Goal: Information Seeking & Learning: Learn about a topic

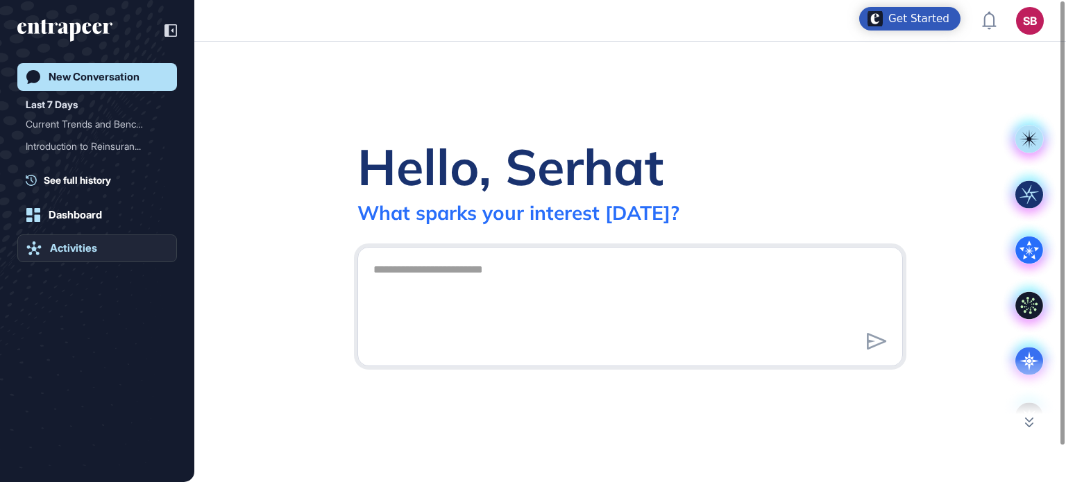
click at [75, 259] on link "Activities" at bounding box center [97, 249] width 160 height 28
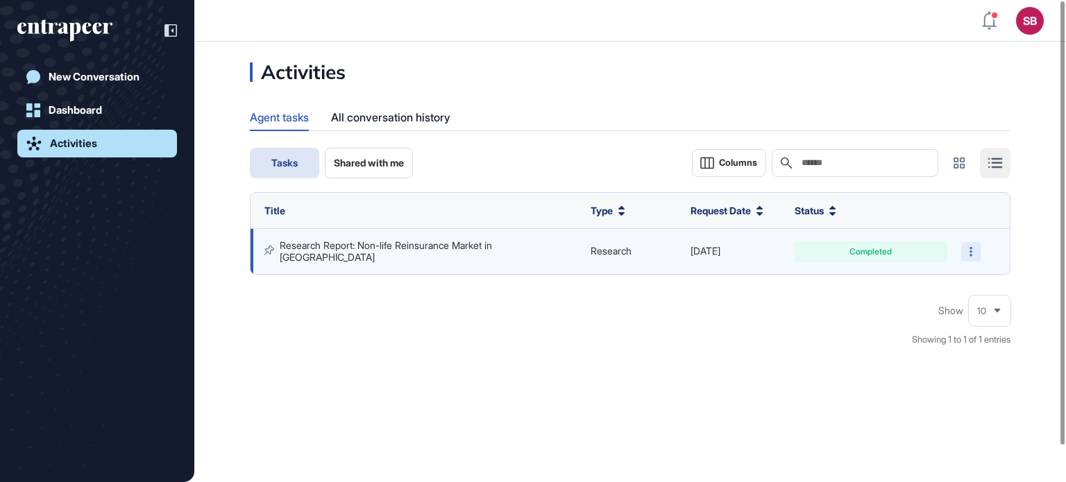
click at [973, 254] on div at bounding box center [970, 251] width 19 height 19
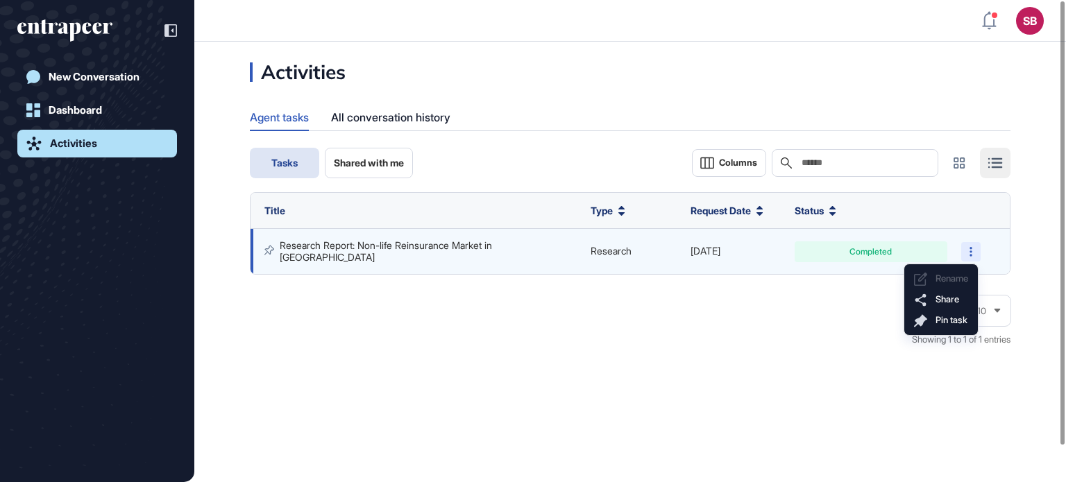
click at [972, 255] on icon at bounding box center [971, 252] width 3 height 10
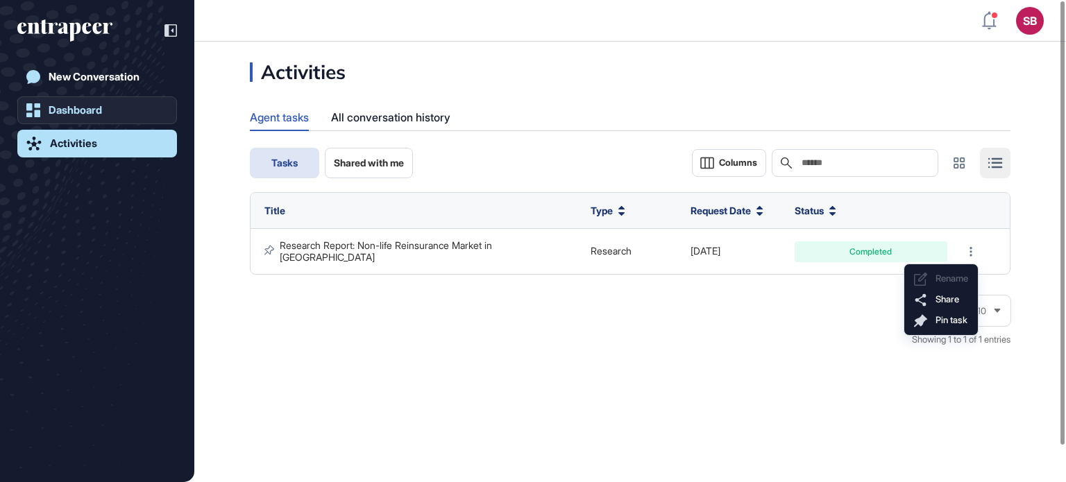
click at [86, 116] on div "Dashboard" at bounding box center [75, 110] width 53 height 12
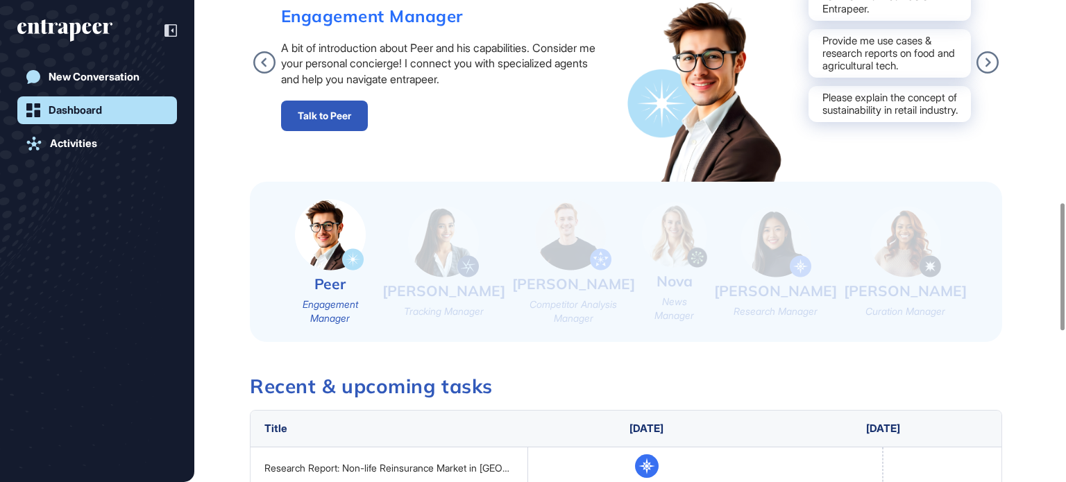
scroll to position [1110, 0]
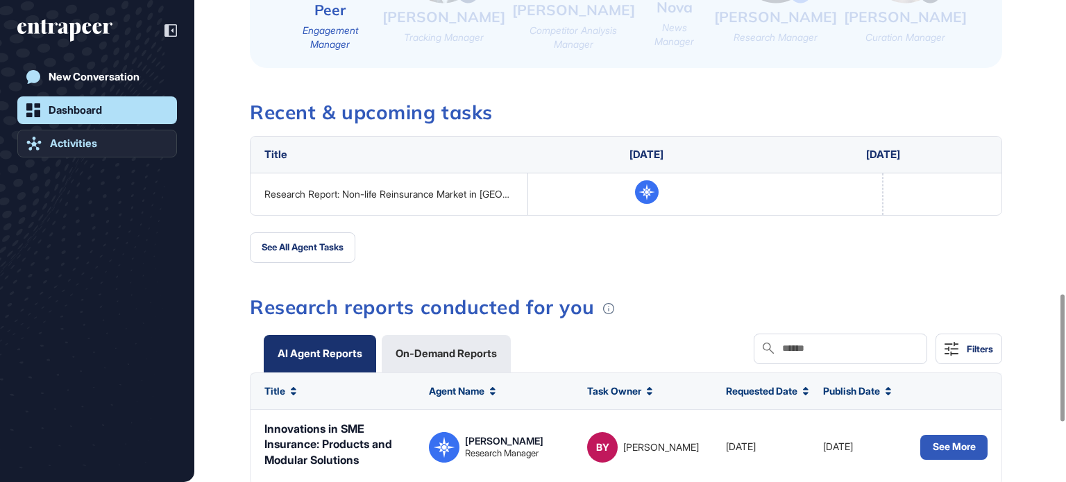
click at [86, 133] on link "Activities" at bounding box center [97, 144] width 160 height 28
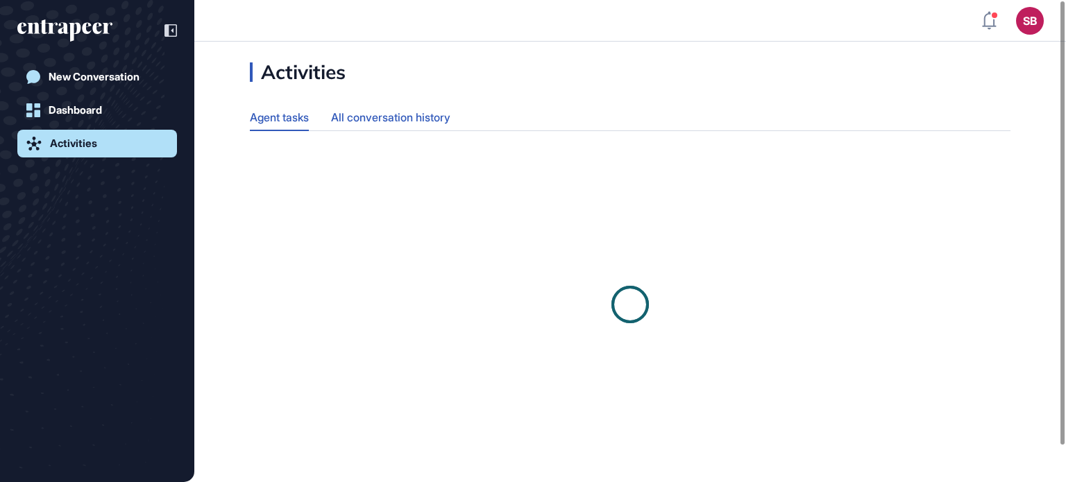
click at [369, 119] on div "All conversation history" at bounding box center [390, 117] width 119 height 27
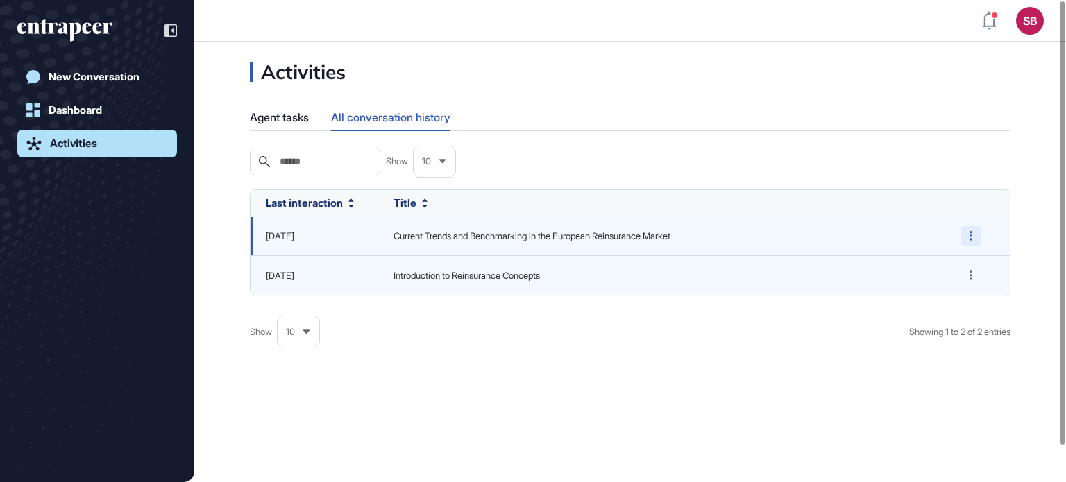
click at [968, 246] on div at bounding box center [970, 235] width 19 height 19
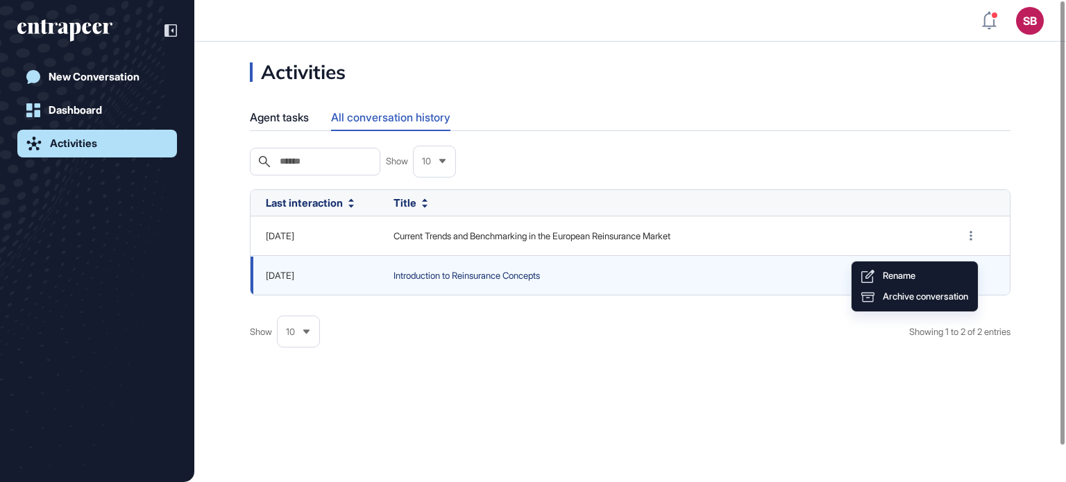
click at [578, 283] on span "Introduction to Reinsurance Concepts" at bounding box center [662, 276] width 536 height 14
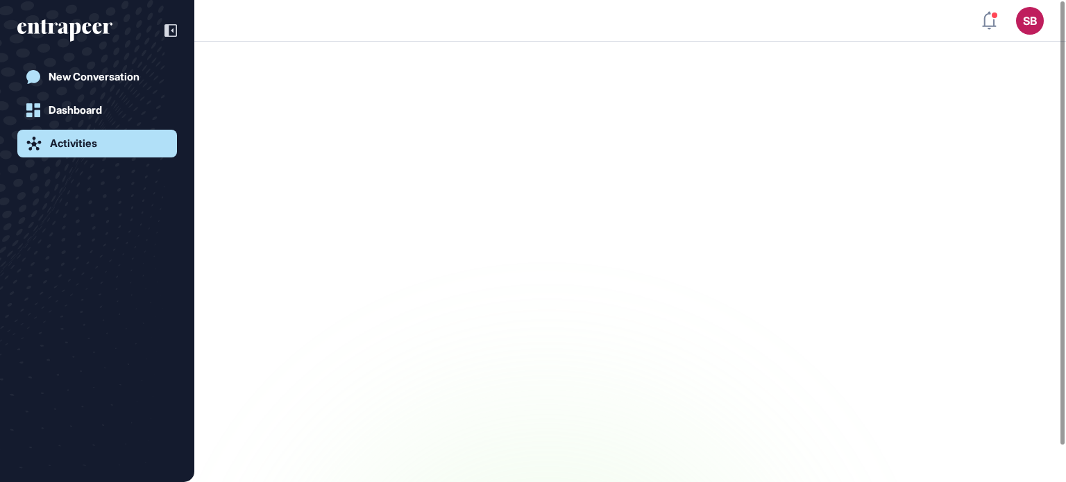
click at [97, 143] on div "Activities" at bounding box center [73, 143] width 47 height 12
click at [99, 135] on link "Activities" at bounding box center [97, 144] width 160 height 28
click at [98, 112] on div "Dashboard" at bounding box center [75, 110] width 53 height 12
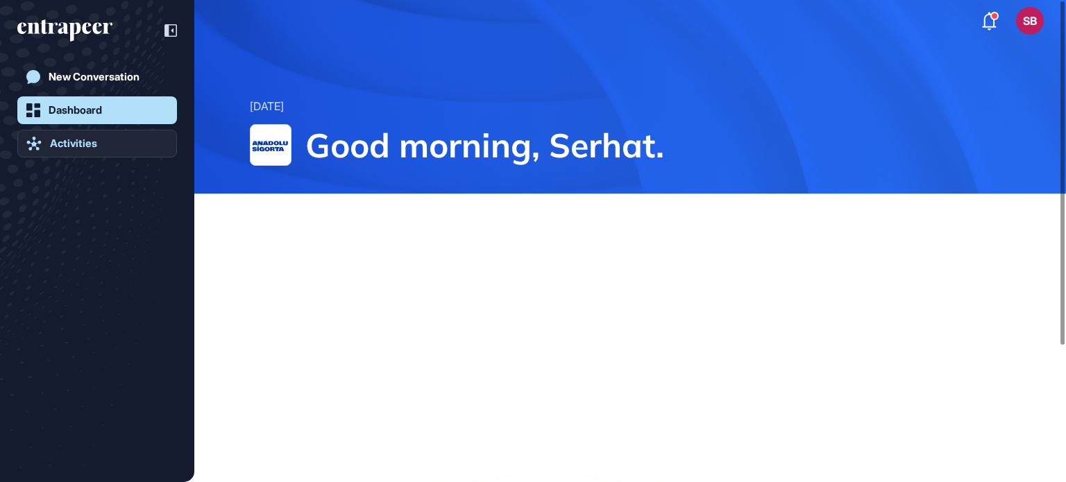
click at [94, 133] on link "Activities" at bounding box center [97, 144] width 160 height 28
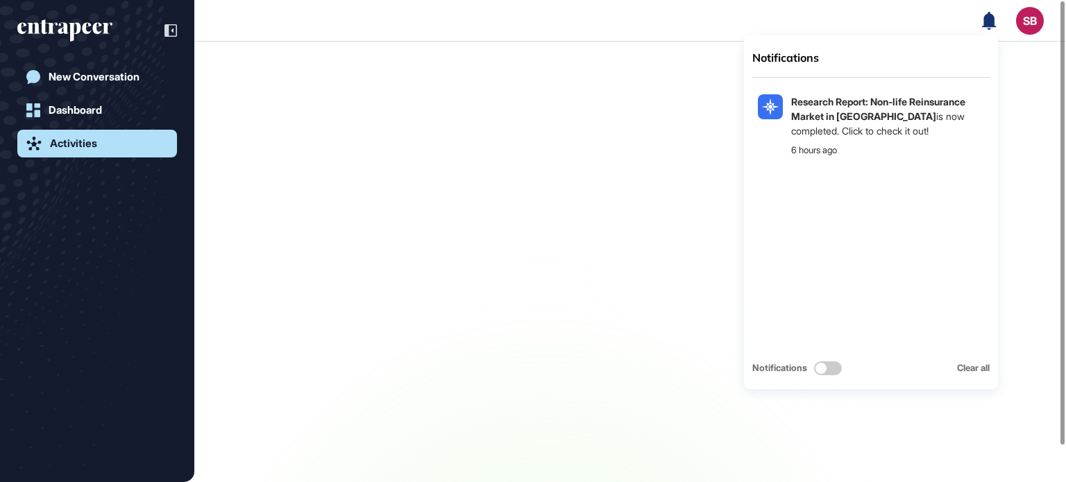
click at [986, 18] on icon at bounding box center [989, 20] width 14 height 18
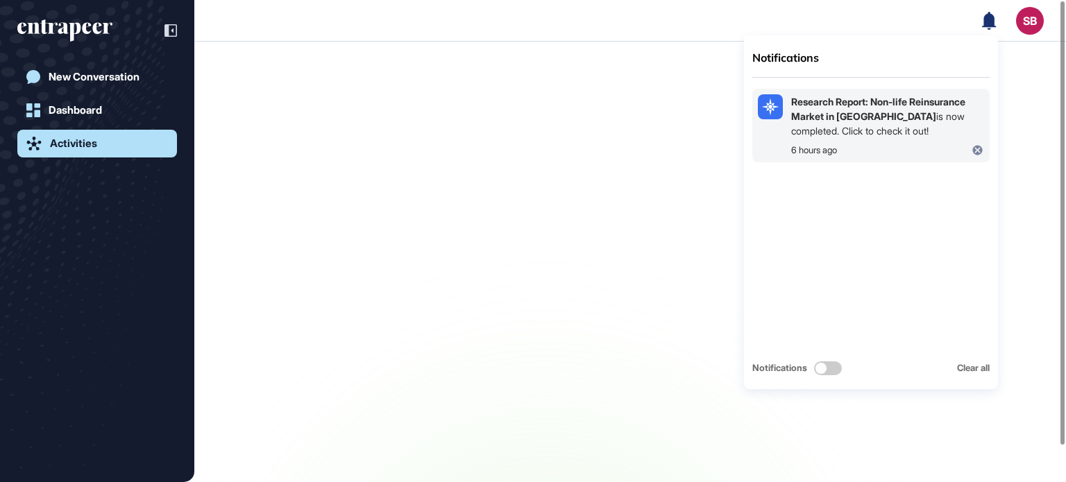
click at [881, 113] on div "Research Report: Non-life Reinsurance Market in Europe is now completed. Click …" at bounding box center [887, 116] width 193 height 44
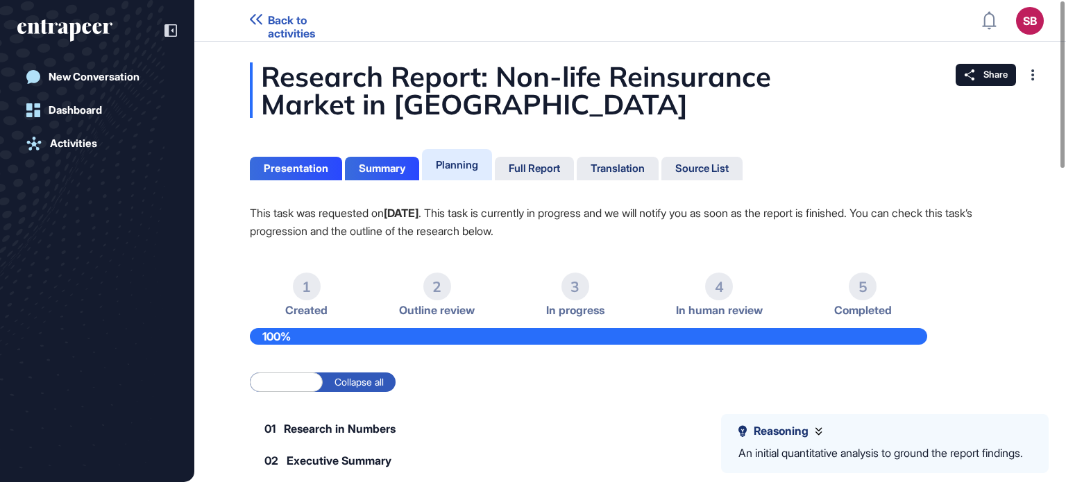
drag, startPoint x: 0, startPoint y: 0, endPoint x: 682, endPoint y: 124, distance: 692.7
click at [577, 176] on div "Full Report" at bounding box center [618, 169] width 82 height 24
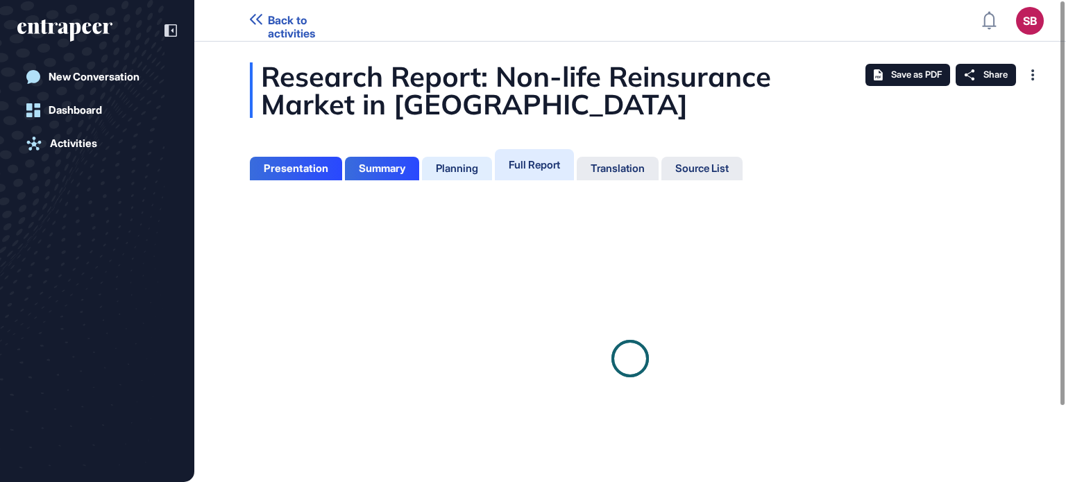
click at [477, 174] on div "Planning" at bounding box center [457, 168] width 42 height 12
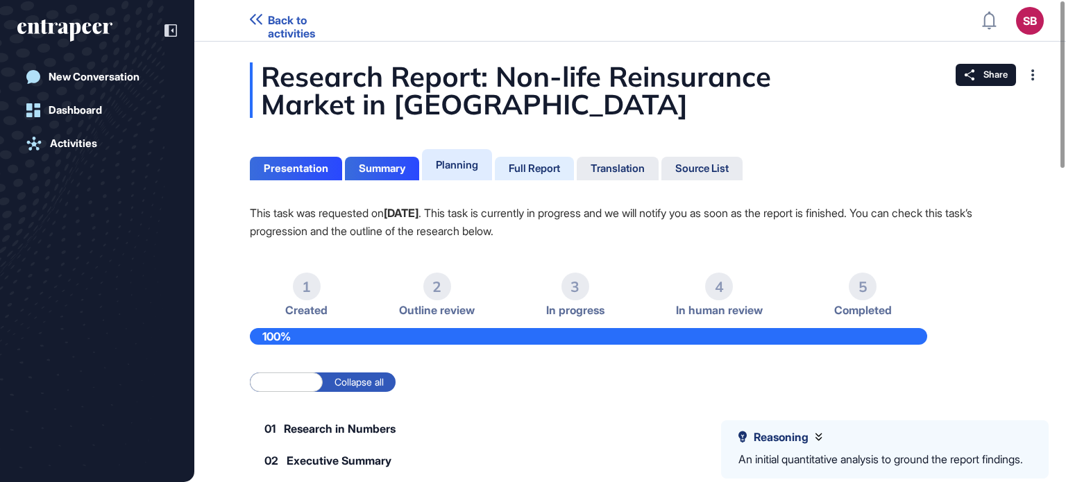
click at [577, 177] on div "Full Report" at bounding box center [618, 169] width 82 height 24
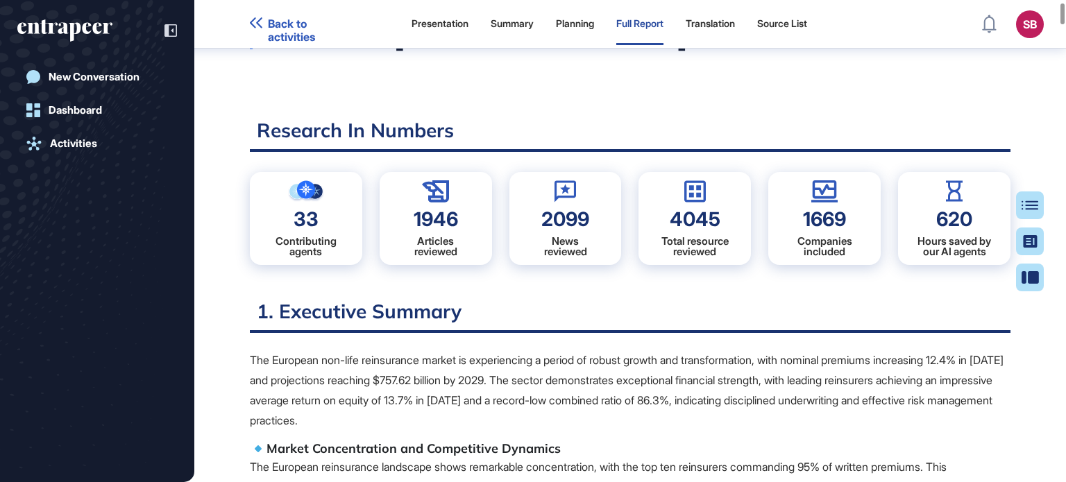
scroll to position [492, 0]
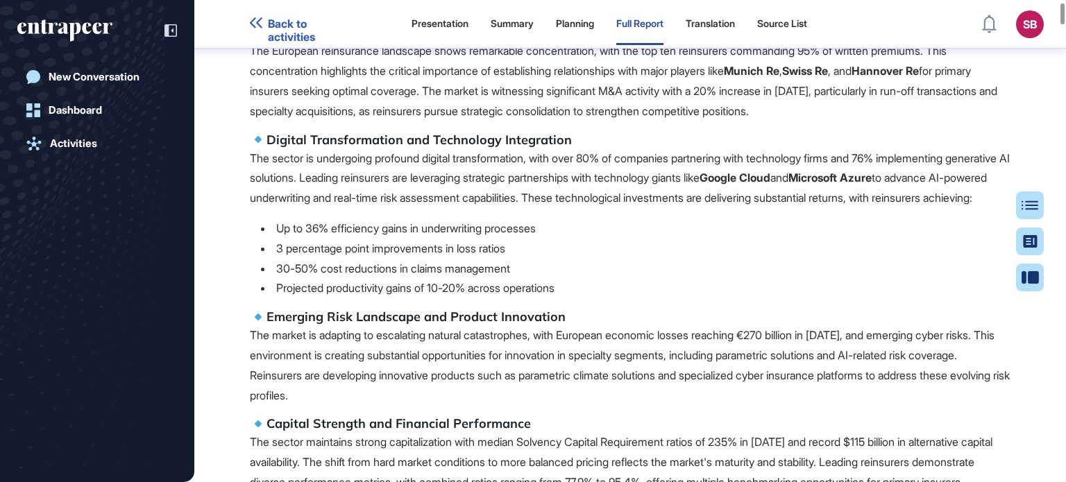
click at [442, 325] on h5 "Emerging Risk Landscape and Product Innovation" at bounding box center [630, 317] width 761 height 17
click at [429, 149] on p "The sector is undergoing profound digital transformation, with over 80% of comp…" at bounding box center [630, 179] width 761 height 60
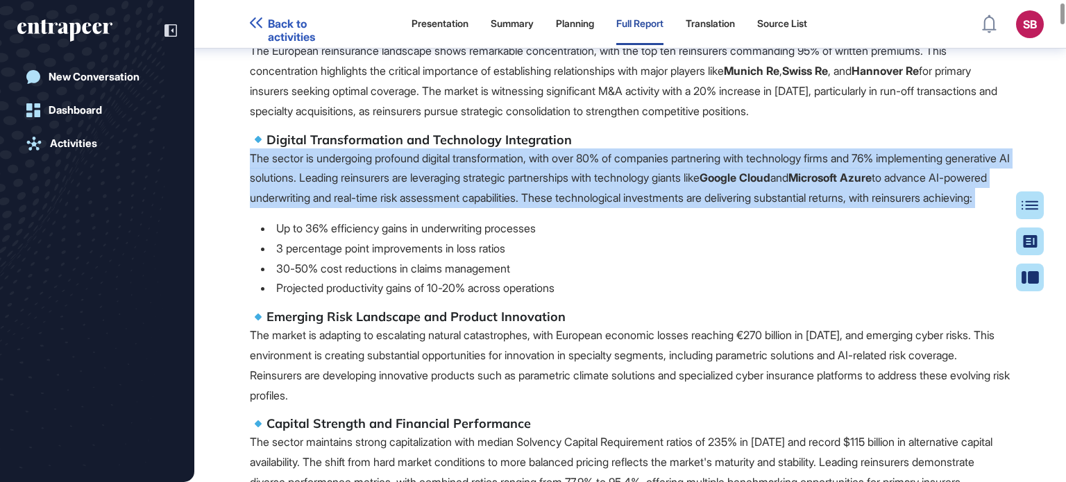
click at [429, 149] on p "The sector is undergoing profound digital transformation, with over 80% of comp…" at bounding box center [630, 179] width 761 height 60
click at [425, 171] on p "The sector is undergoing profound digital transformation, with over 80% of comp…" at bounding box center [630, 179] width 761 height 60
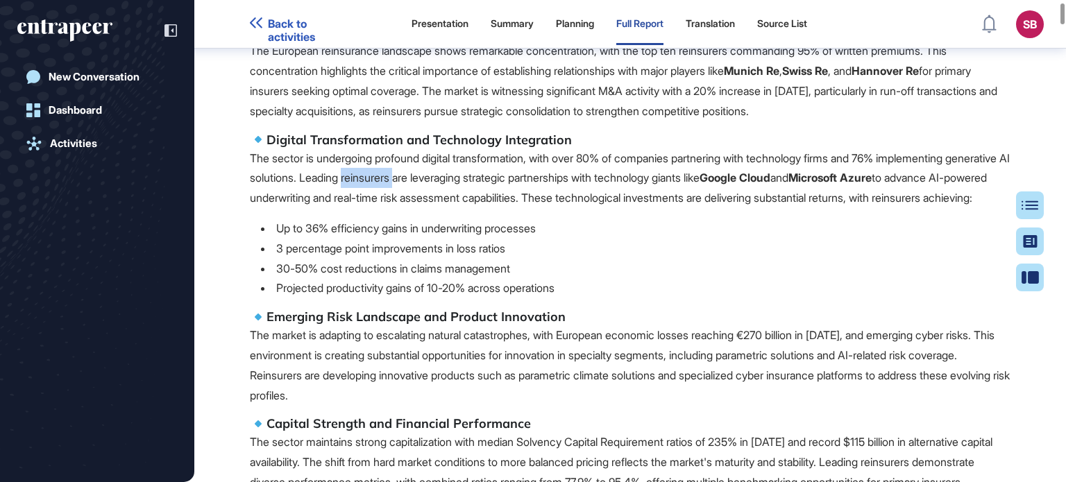
click at [425, 171] on p "The sector is undergoing profound digital transformation, with over 80% of comp…" at bounding box center [630, 179] width 761 height 60
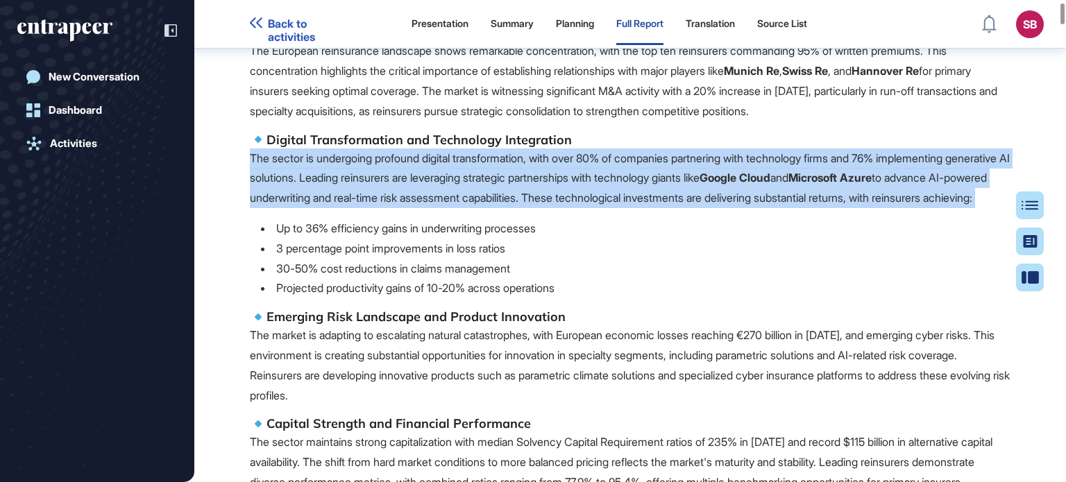
drag, startPoint x: 425, startPoint y: 171, endPoint x: 426, endPoint y: 188, distance: 17.4
click at [426, 188] on p "The sector is undergoing profound digital transformation, with over 80% of comp…" at bounding box center [630, 179] width 761 height 60
click at [433, 206] on p "The sector is undergoing profound digital transformation, with over 80% of comp…" at bounding box center [630, 179] width 761 height 60
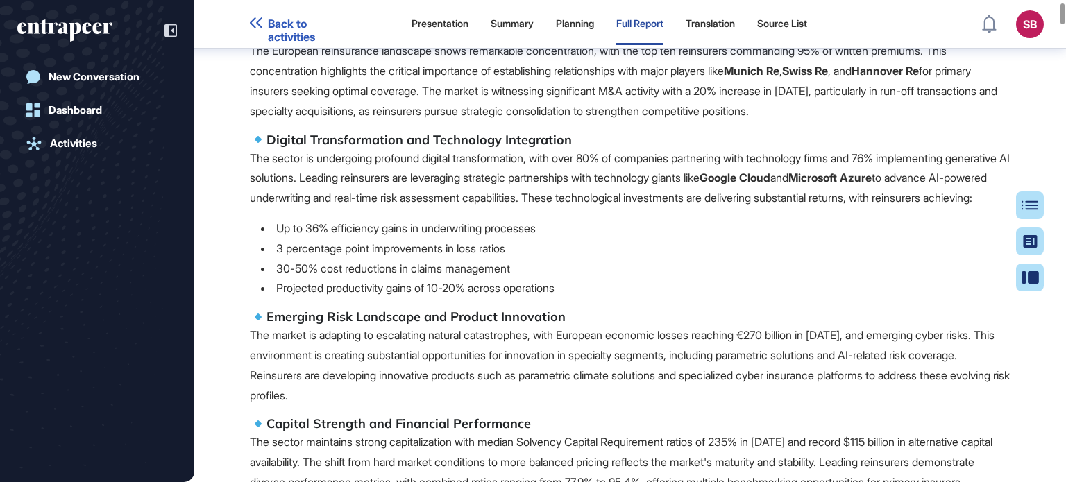
click at [433, 206] on p "The sector is undergoing profound digital transformation, with over 80% of comp…" at bounding box center [630, 179] width 761 height 60
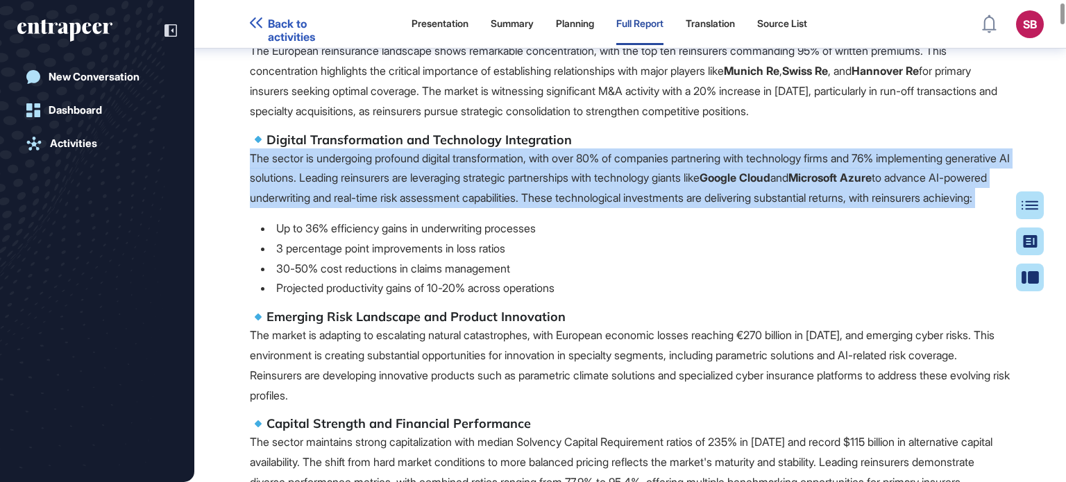
click at [433, 207] on p "The sector is undergoing profound digital transformation, with over 80% of comp…" at bounding box center [630, 179] width 761 height 60
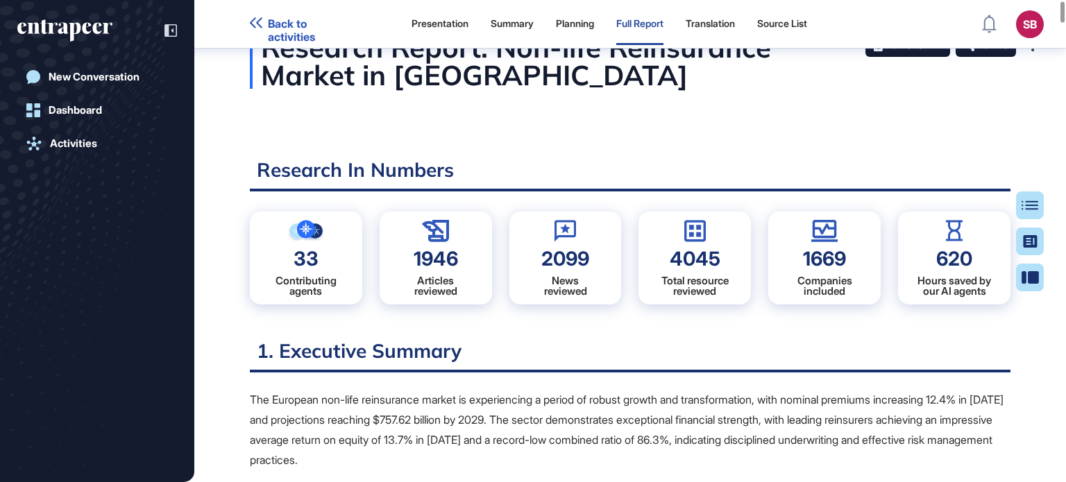
scroll to position [0, 0]
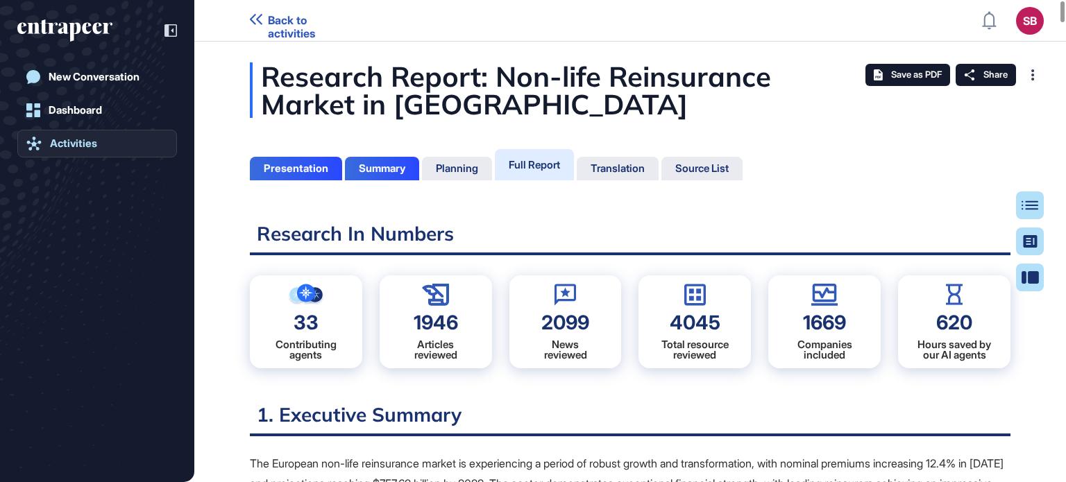
click at [94, 144] on div "Activities" at bounding box center [73, 143] width 47 height 12
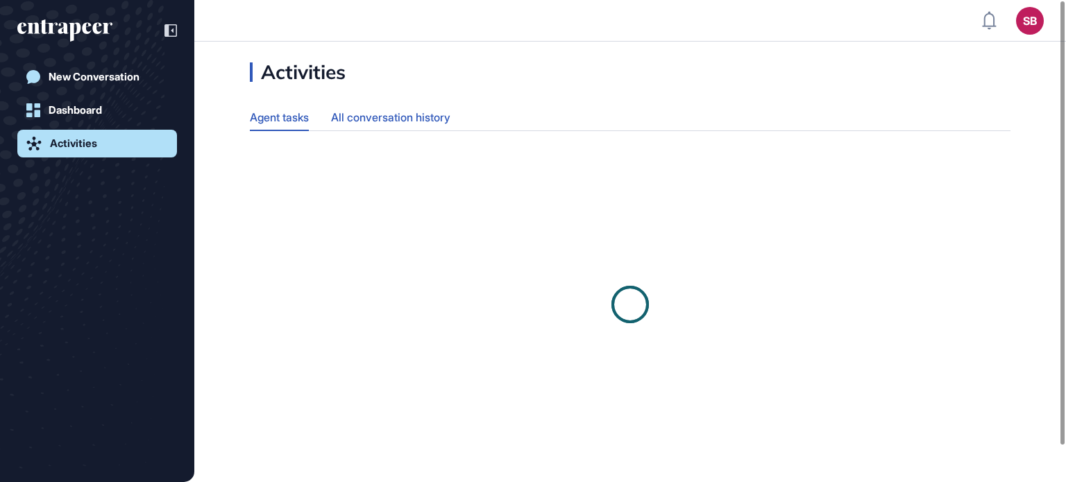
click at [403, 124] on div "All conversation history" at bounding box center [390, 117] width 119 height 27
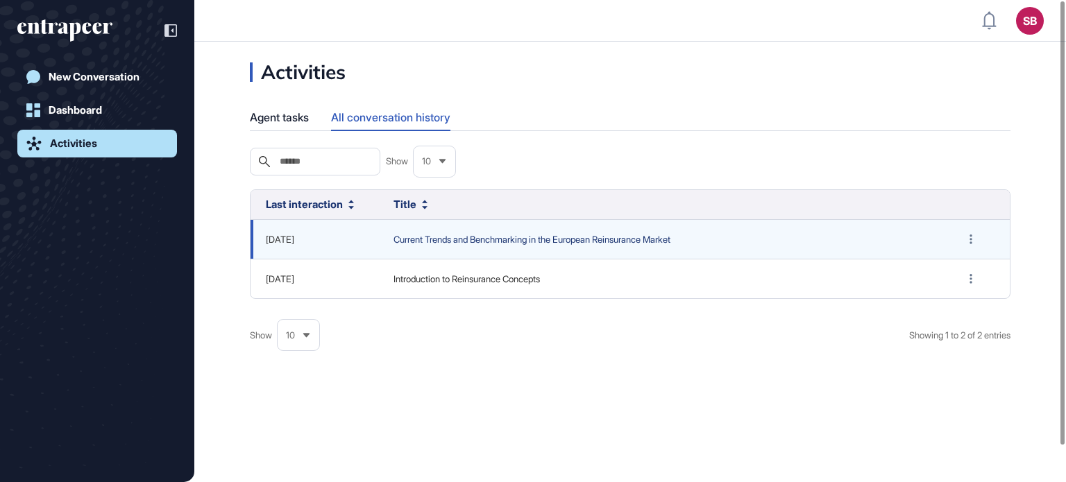
click at [465, 247] on span "Current Trends and Benchmarking in the European Reinsurance Market" at bounding box center [662, 240] width 536 height 14
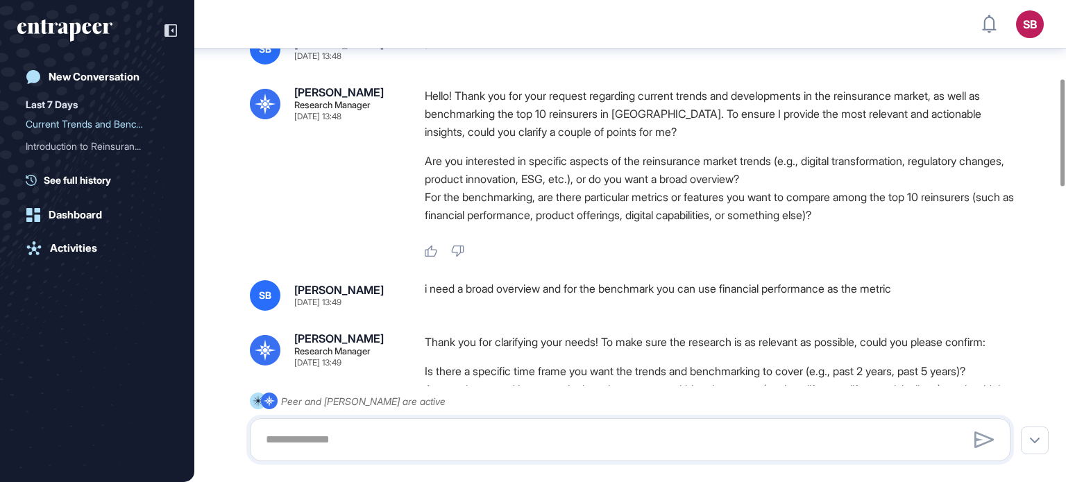
scroll to position [353, 0]
click at [129, 248] on link "Activities" at bounding box center [97, 249] width 160 height 28
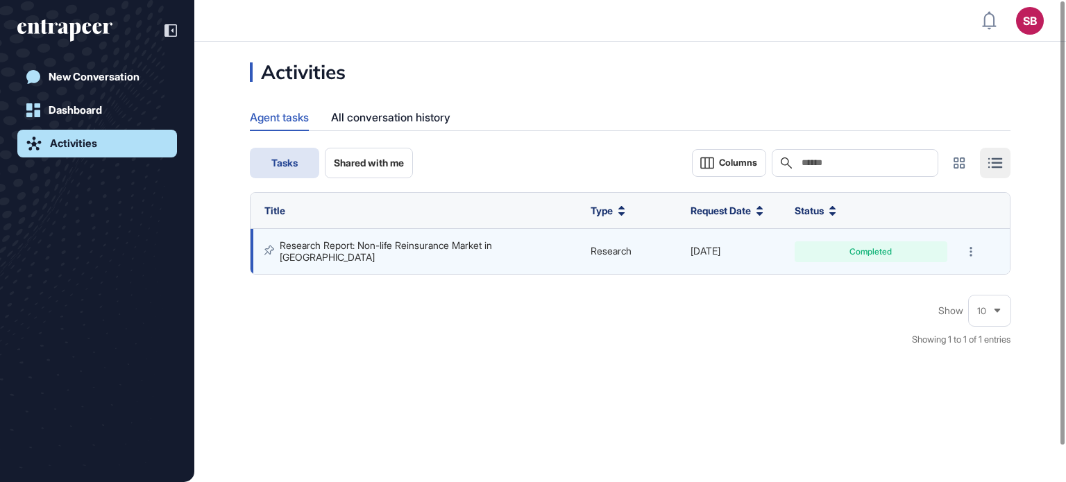
click at [441, 244] on link "Research Report: Non-life Reinsurance Market in [GEOGRAPHIC_DATA]" at bounding box center [387, 250] width 215 height 23
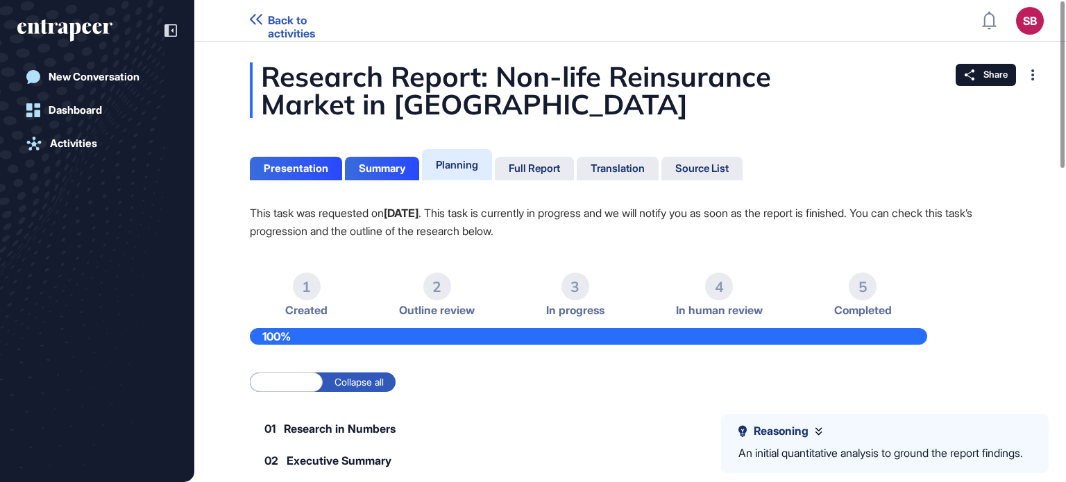
click at [521, 155] on div "Presentation Summary Planning Full Report Translation Source List" at bounding box center [496, 163] width 493 height 35
click at [520, 163] on div "Full Report" at bounding box center [534, 168] width 51 height 12
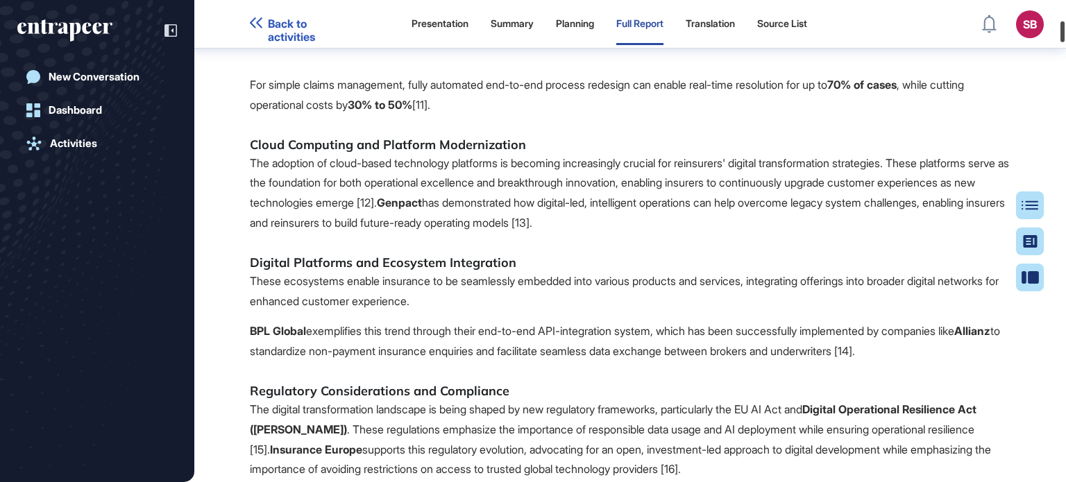
scroll to position [4444, 0]
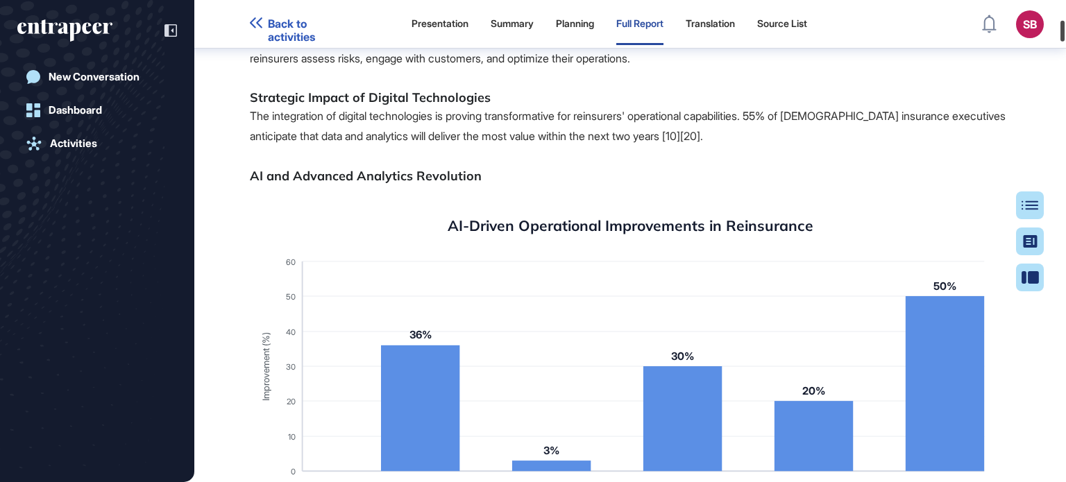
click at [1060, 32] on div at bounding box center [1062, 31] width 4 height 21
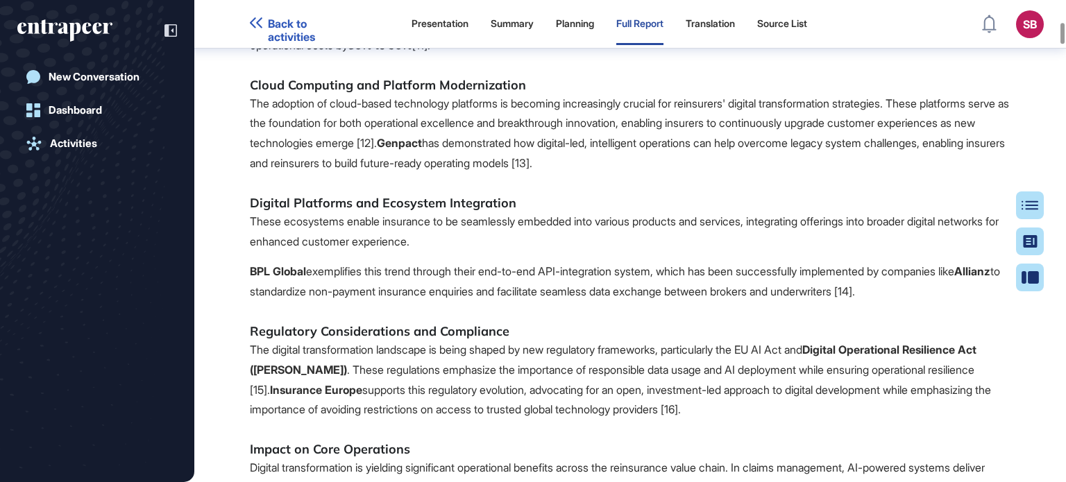
scroll to position [5069, 0]
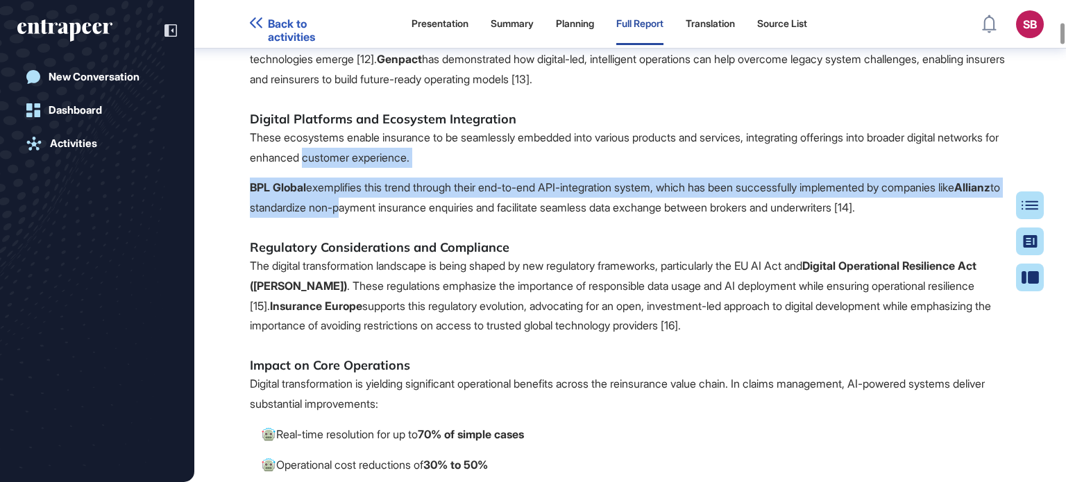
drag, startPoint x: 373, startPoint y: 276, endPoint x: 985, endPoint y: 110, distance: 634.2
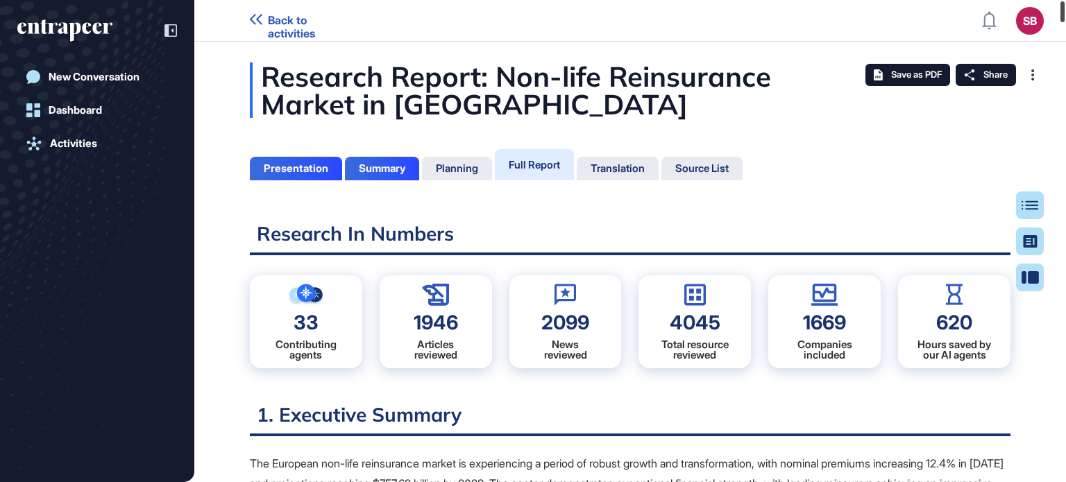
drag, startPoint x: 1064, startPoint y: 19, endPoint x: 1054, endPoint y: 12, distance: 12.5
click at [1065, 9] on div at bounding box center [1062, 11] width 4 height 21
click at [874, 73] on icon at bounding box center [878, 74] width 9 height 11
